Goal: Task Accomplishment & Management: Use online tool/utility

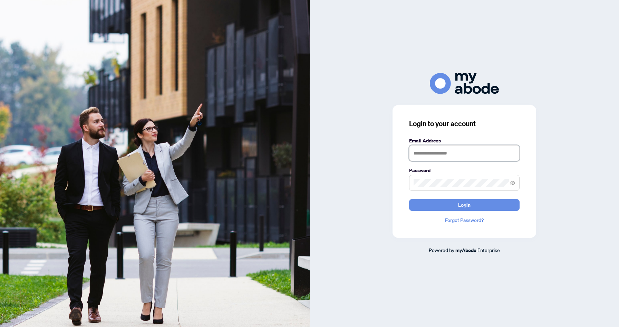
click at [441, 152] on input "text" at bounding box center [464, 153] width 111 height 16
type input "**********"
click at [467, 208] on span "Login" at bounding box center [464, 204] width 12 height 11
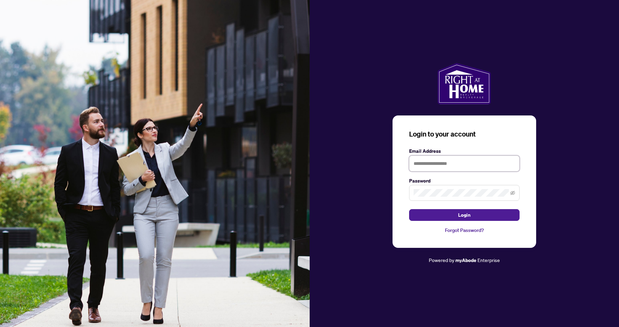
click at [458, 162] on input "text" at bounding box center [464, 163] width 111 height 16
type input "**********"
click at [442, 212] on button "Login" at bounding box center [464, 215] width 111 height 12
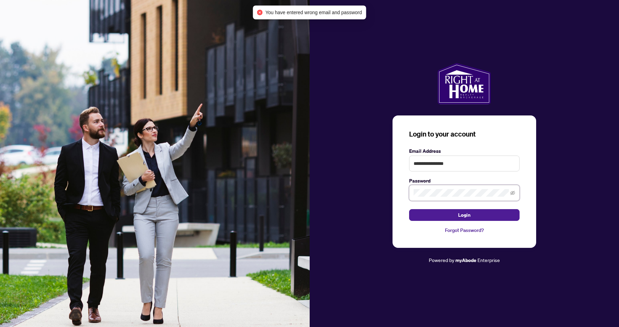
click at [384, 196] on div "**********" at bounding box center [465, 163] width 310 height 201
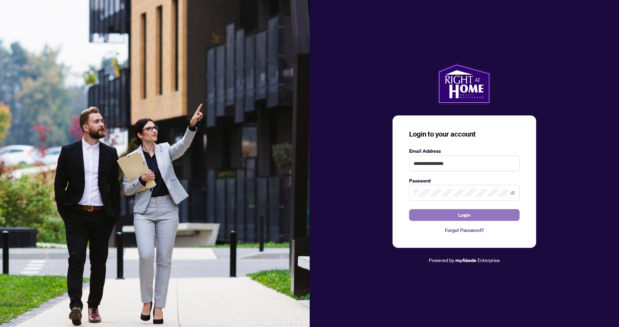
click at [427, 214] on button "Login" at bounding box center [464, 215] width 111 height 12
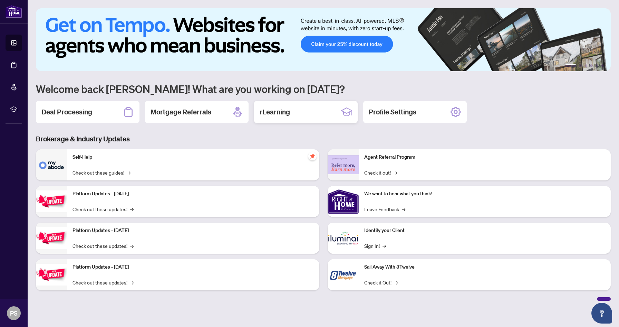
click at [292, 107] on div "rLearning" at bounding box center [306, 112] width 104 height 22
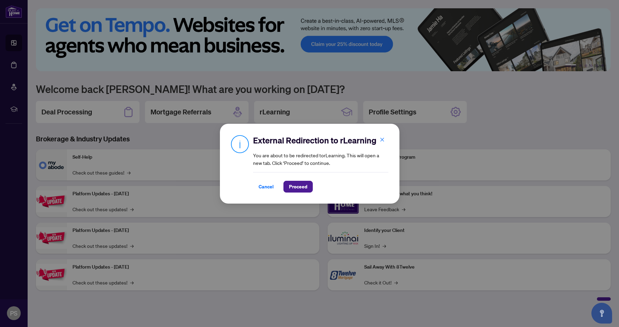
click at [479, 132] on div "External Redirection to rLearning You are about to be redirected to rLearning .…" at bounding box center [309, 163] width 619 height 327
click at [385, 137] on button "button" at bounding box center [382, 140] width 14 height 12
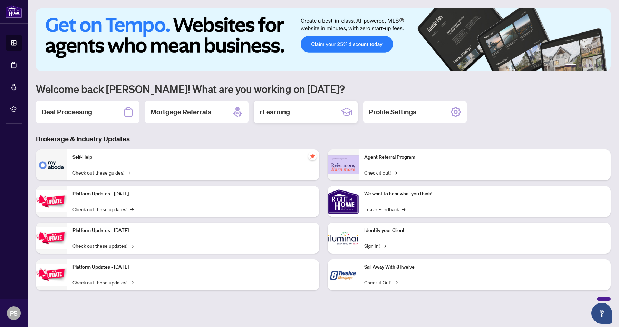
click at [271, 114] on h2 "rLearning" at bounding box center [275, 112] width 30 height 10
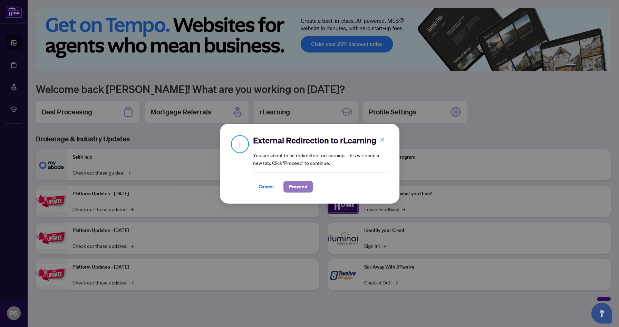
click at [301, 184] on span "Proceed" at bounding box center [298, 186] width 18 height 11
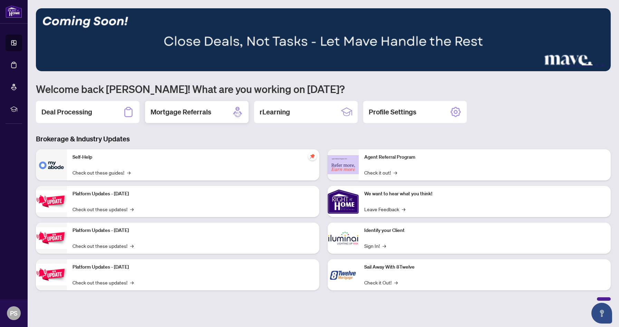
click at [197, 113] on h2 "Mortgage Referrals" at bounding box center [181, 112] width 61 height 10
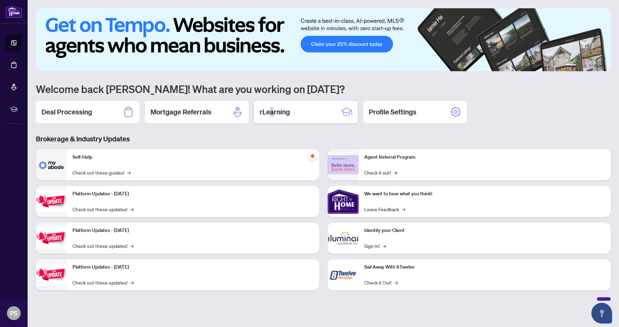
click at [272, 108] on h2 "rLearning" at bounding box center [275, 112] width 30 height 10
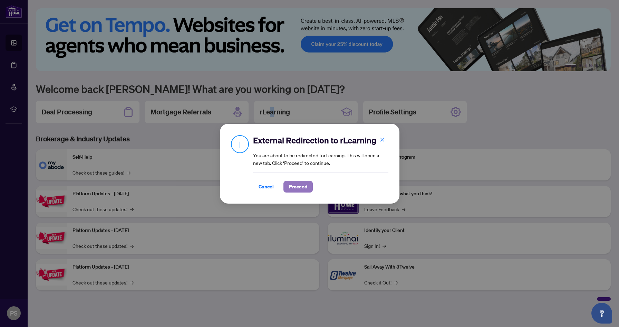
click at [292, 186] on span "Proceed" at bounding box center [298, 186] width 18 height 11
